Goal: Task Accomplishment & Management: Use online tool/utility

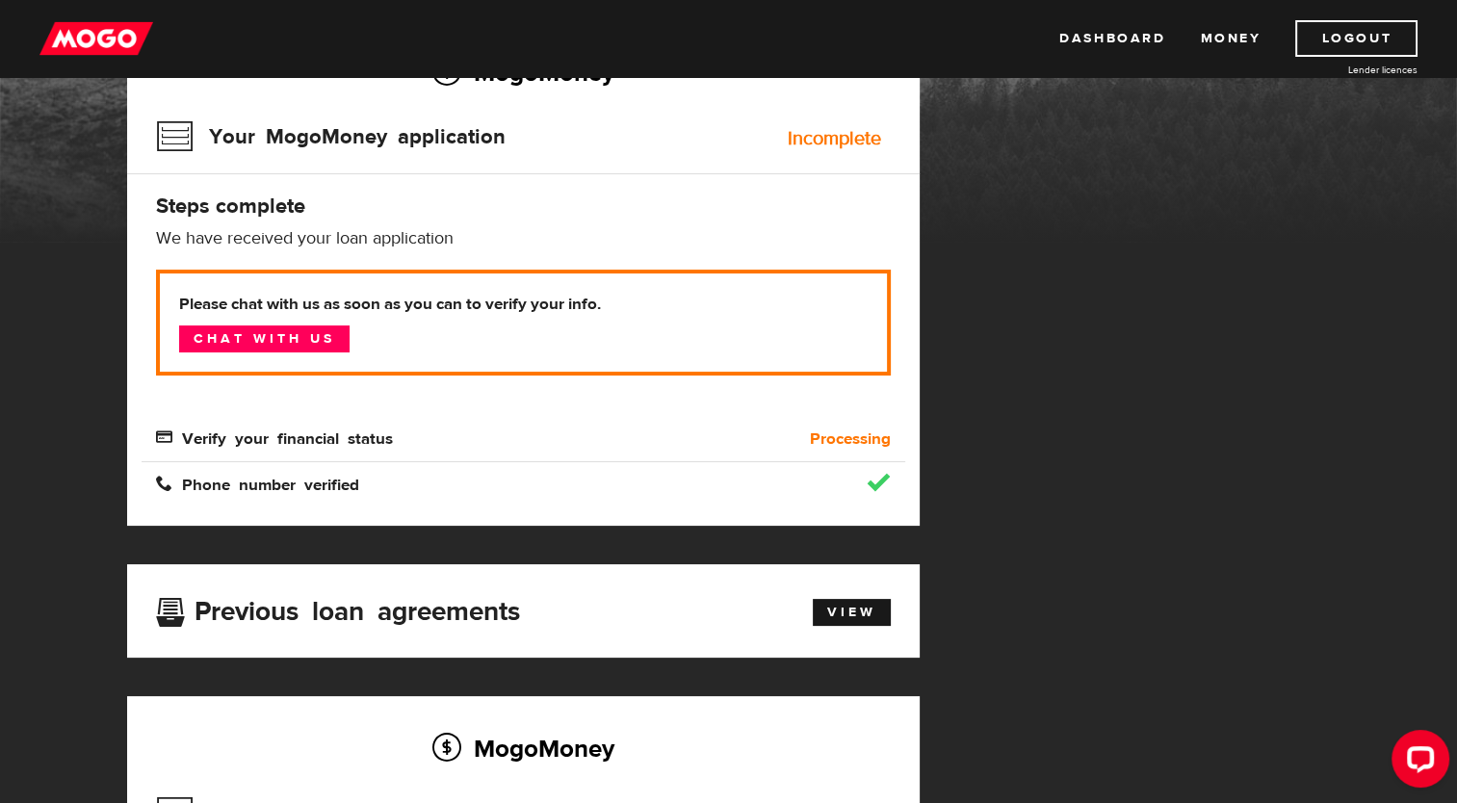
scroll to position [193, 0]
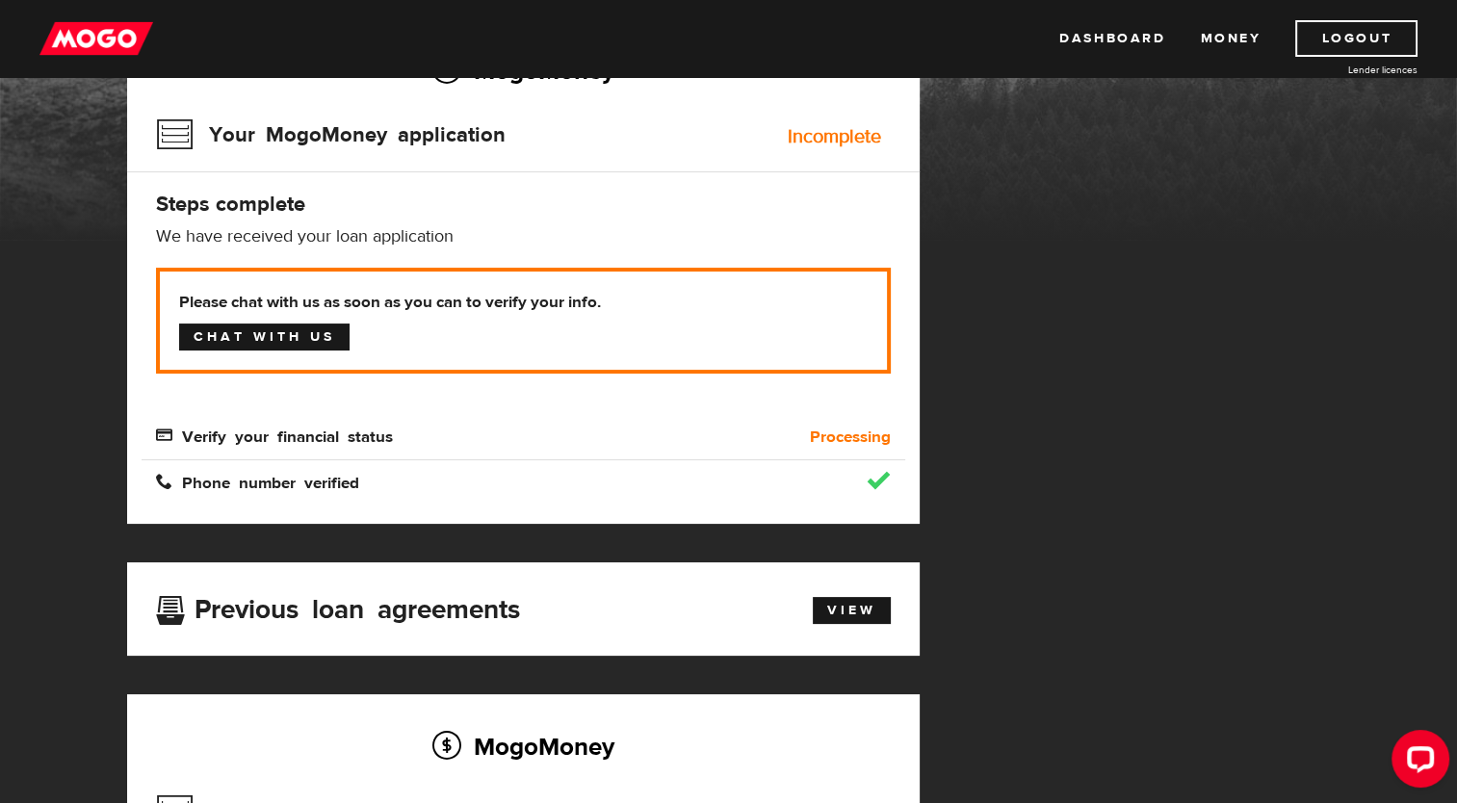
click at [256, 341] on link "Chat with us" at bounding box center [264, 337] width 170 height 27
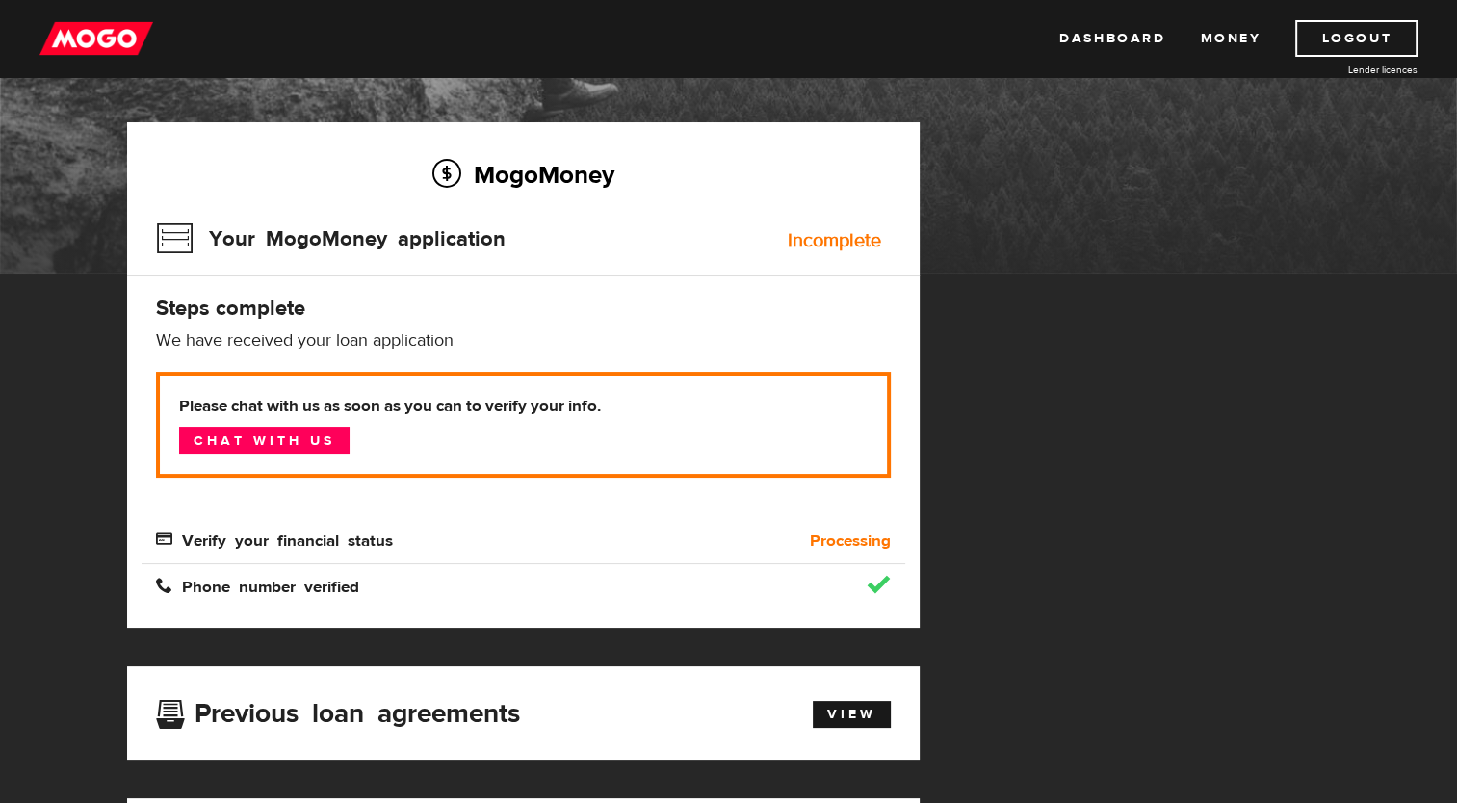
scroll to position [0, 0]
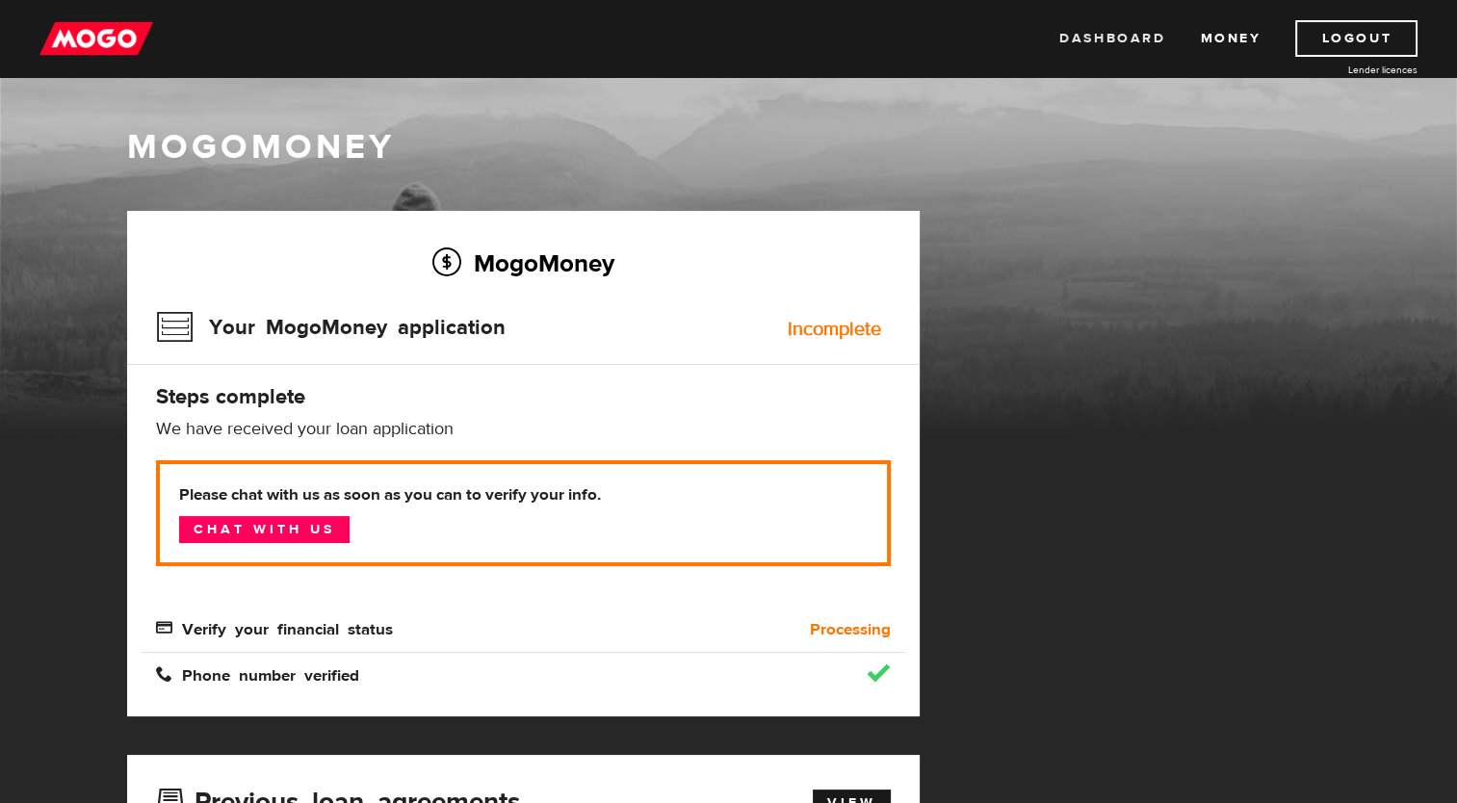
click at [1128, 39] on link "Dashboard" at bounding box center [1112, 38] width 106 height 37
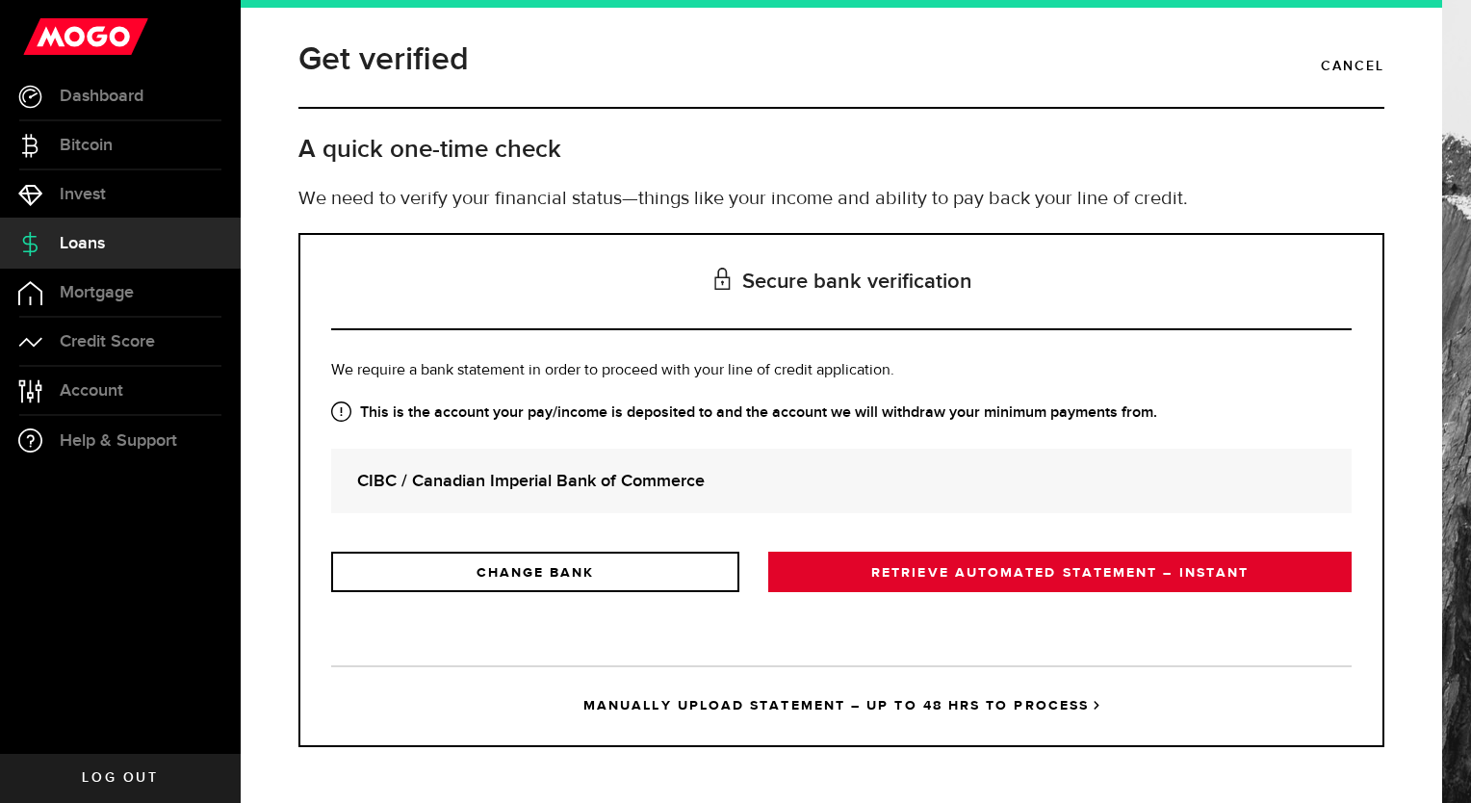
click at [955, 576] on link "RETRIEVE AUTOMATED STATEMENT – INSTANT" at bounding box center [1059, 572] width 583 height 40
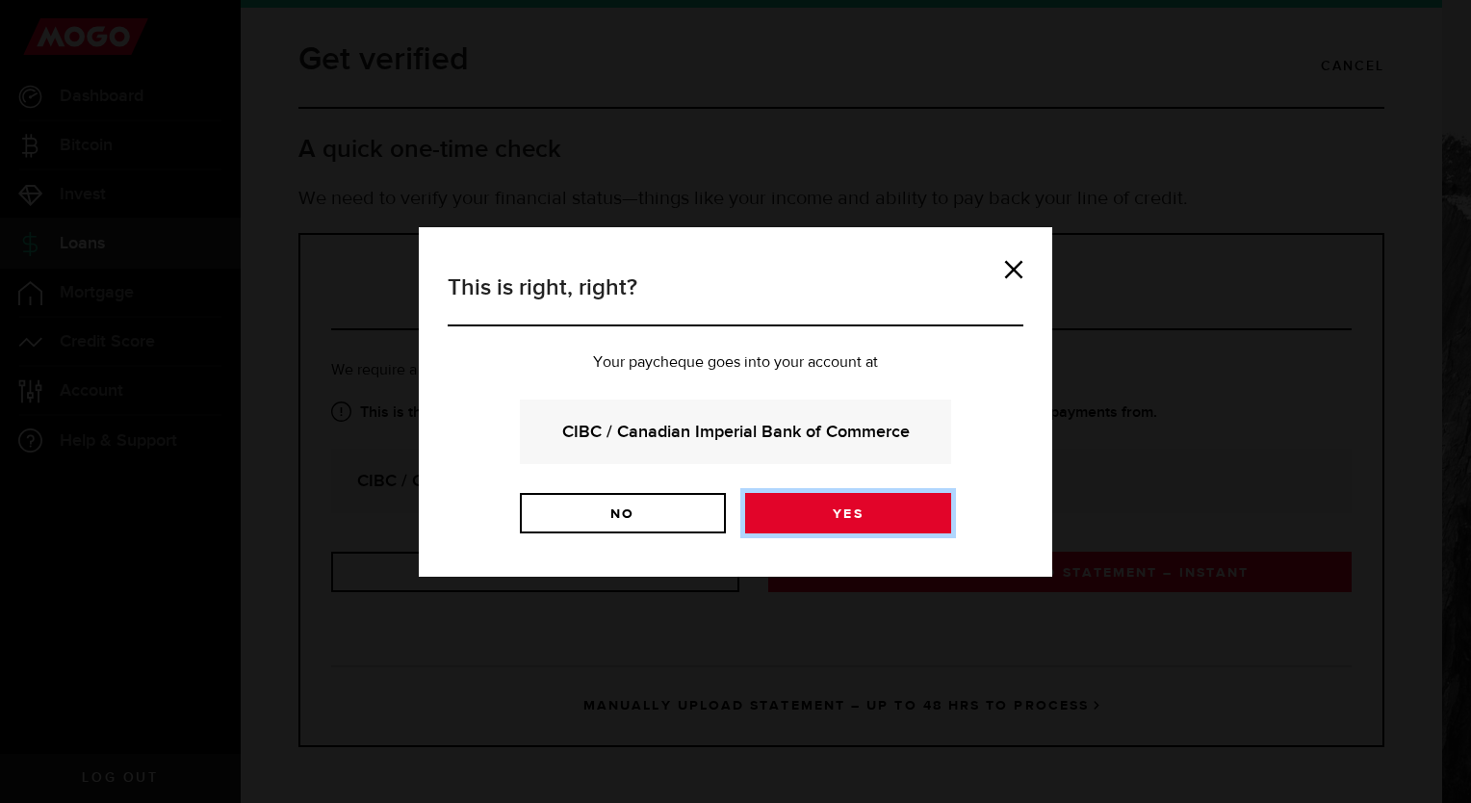
click at [865, 517] on link "Yes" at bounding box center [848, 513] width 206 height 40
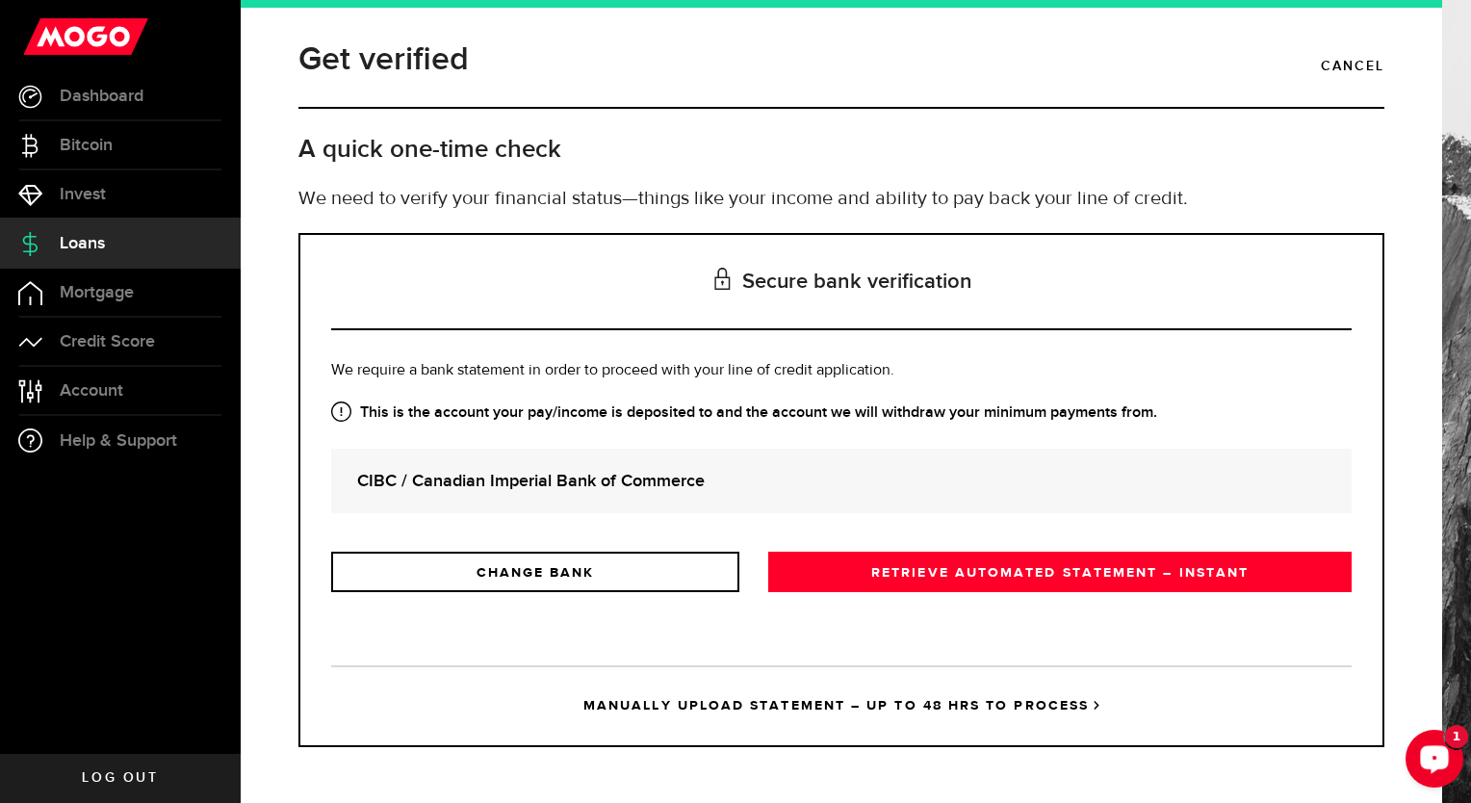
click at [1420, 772] on div "Open LiveChat chat widget" at bounding box center [1434, 757] width 33 height 33
